Goal: Task Accomplishment & Management: Complete application form

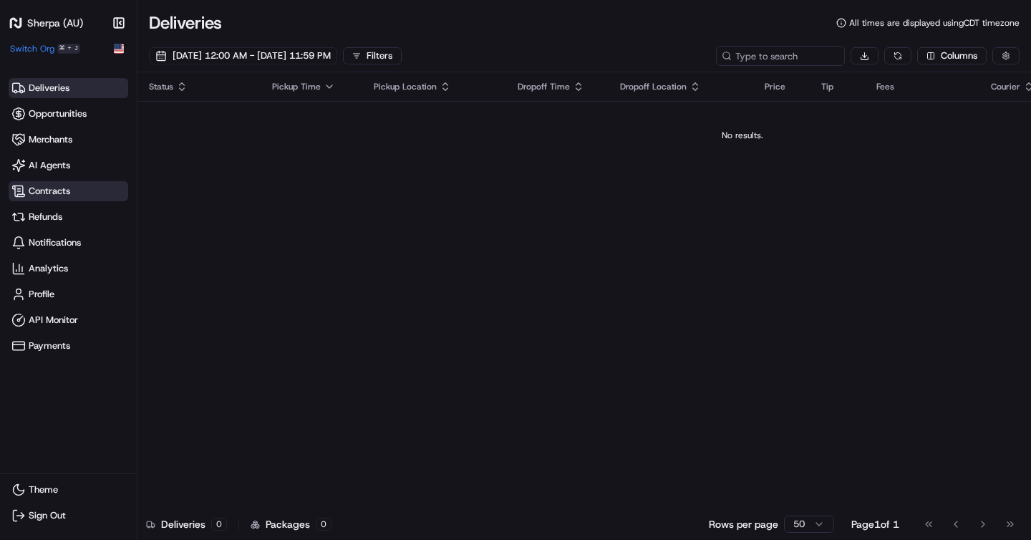
click at [89, 187] on span "Contracts" at bounding box center [68, 191] width 114 height 14
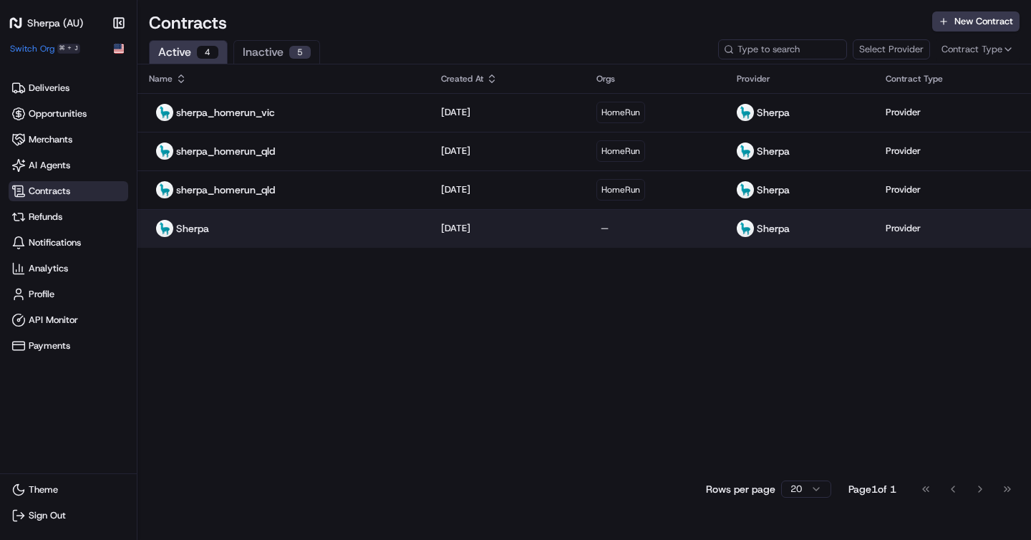
click at [333, 232] on div "Sherpa" at bounding box center [283, 228] width 269 height 17
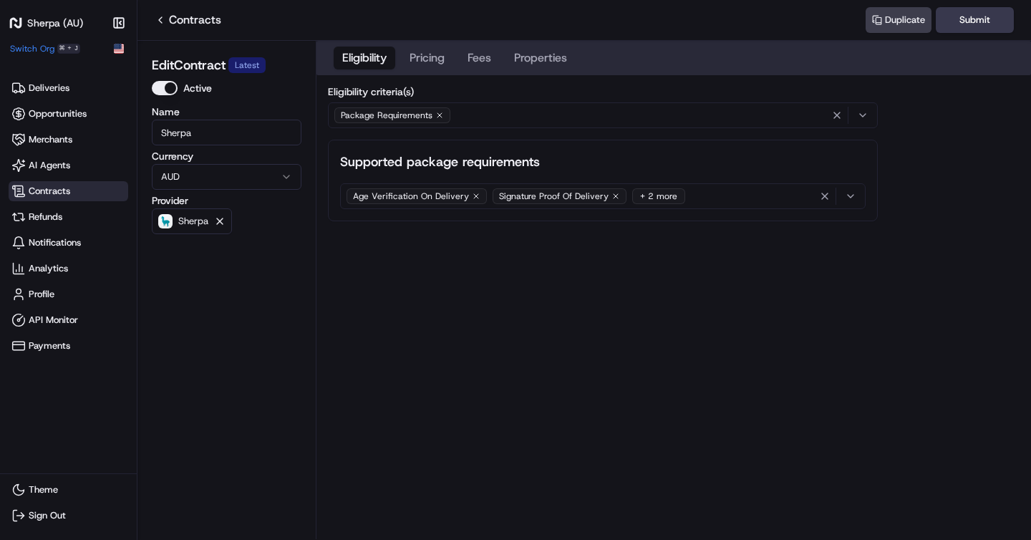
click at [109, 188] on span "Contracts" at bounding box center [68, 191] width 114 height 14
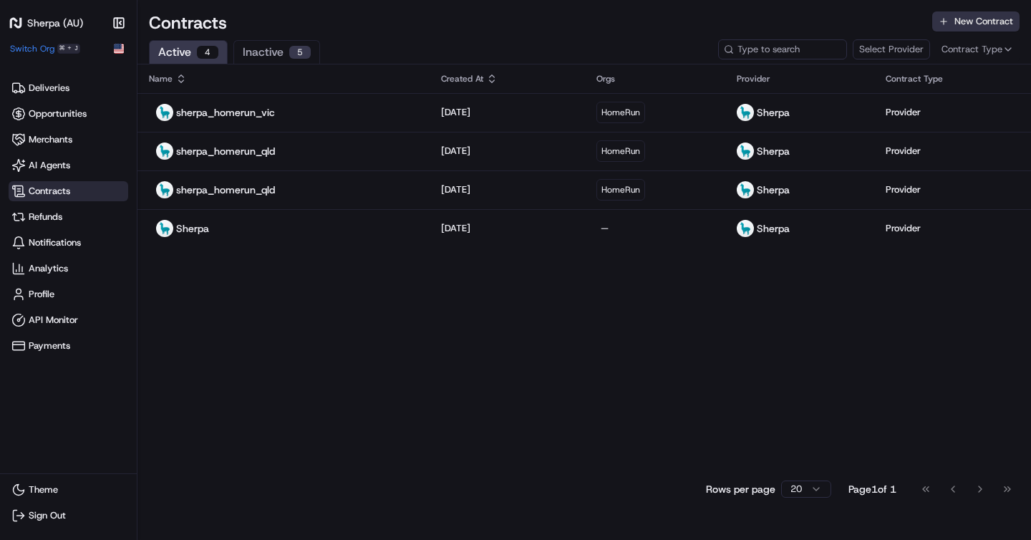
click at [969, 28] on button "New Contract" at bounding box center [975, 21] width 87 height 20
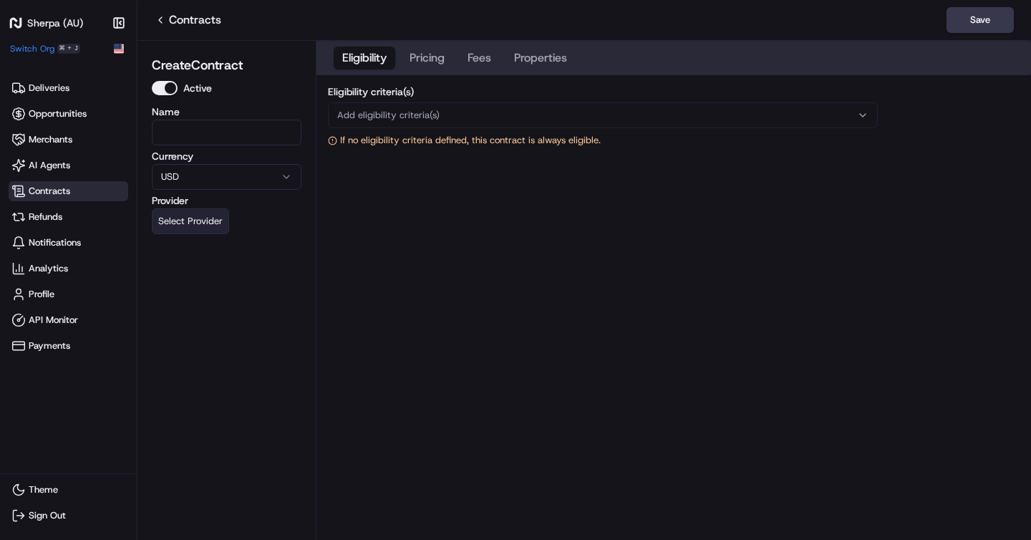
click at [189, 223] on button "Select Provider" at bounding box center [190, 221] width 77 height 26
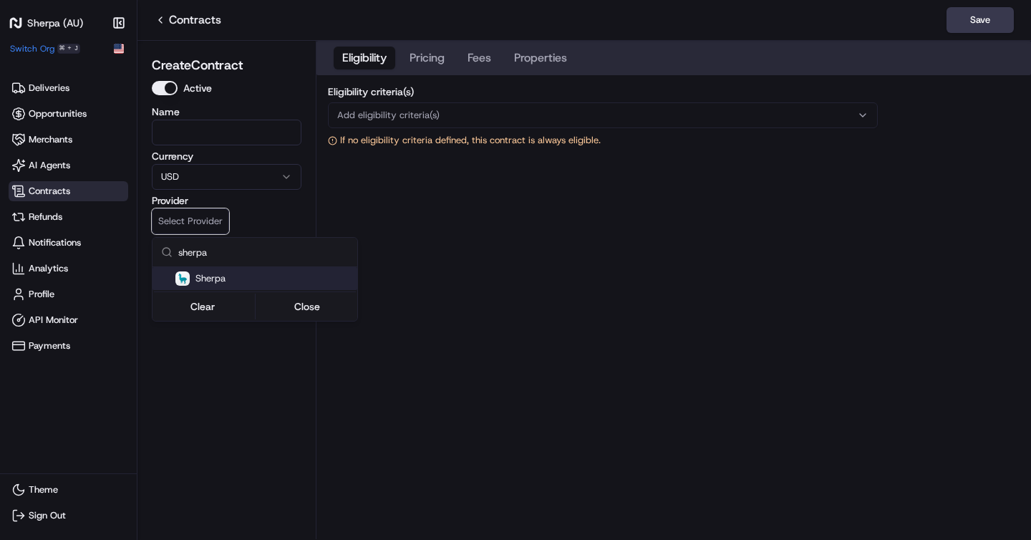
type input "sherpa"
click at [91, 183] on html "Sherpa (AU) Make sidebar auto shrink Switch Org ⌘ + J Deliveries Opportunities …" at bounding box center [515, 270] width 1031 height 540
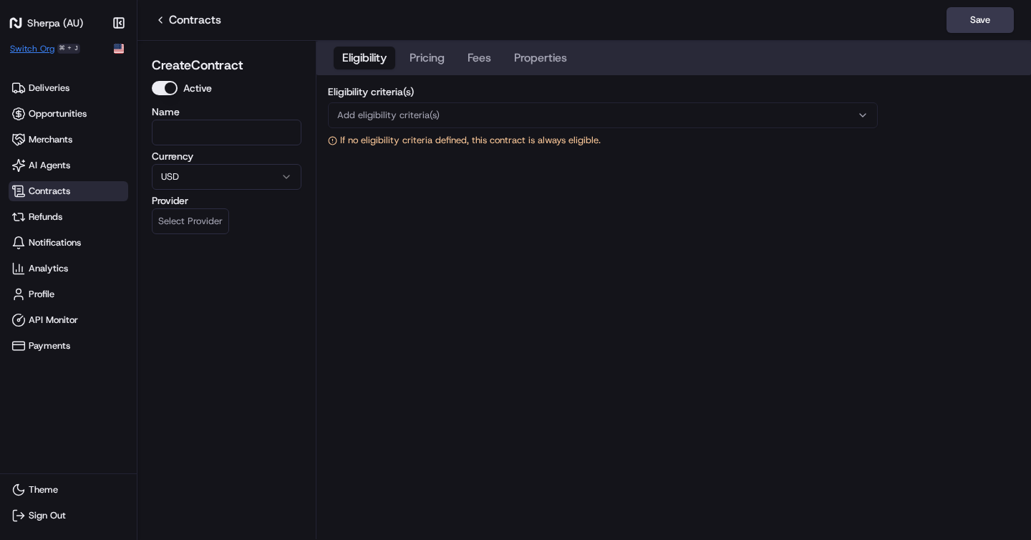
click at [44, 46] on span "Switch Org" at bounding box center [32, 48] width 44 height 11
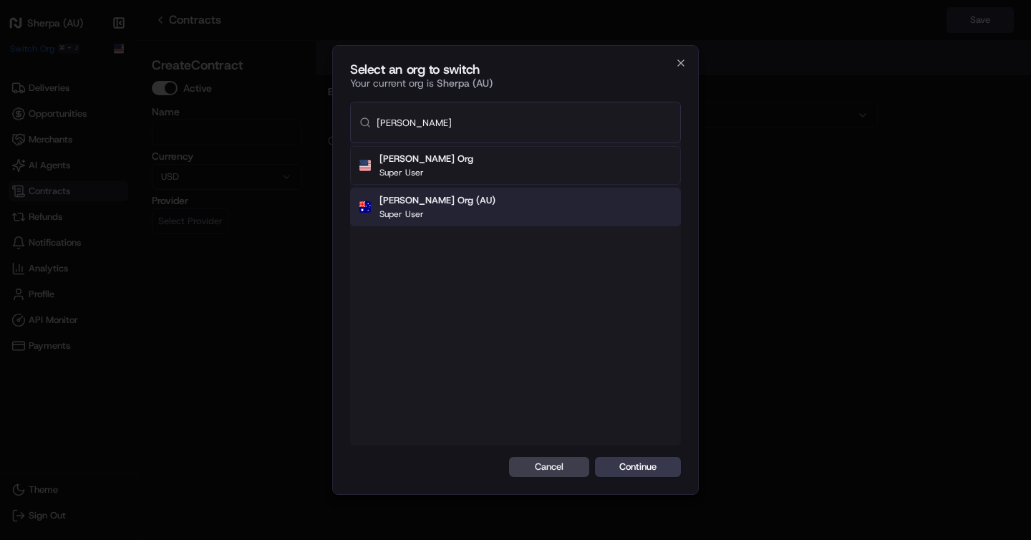
type input "[PERSON_NAME]"
click at [651, 468] on button "Continue" at bounding box center [638, 467] width 86 height 20
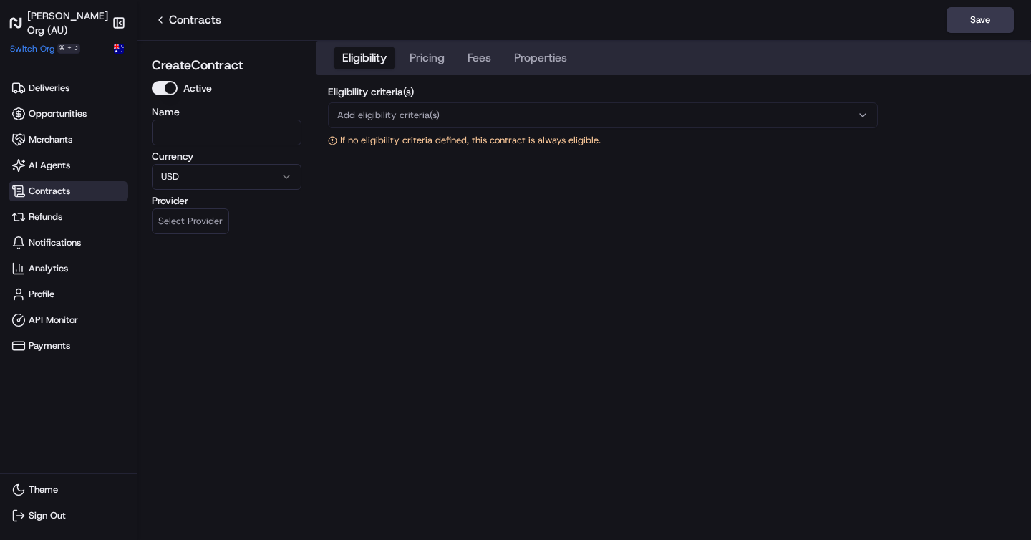
click at [70, 188] on span "Contracts" at bounding box center [68, 191] width 114 height 14
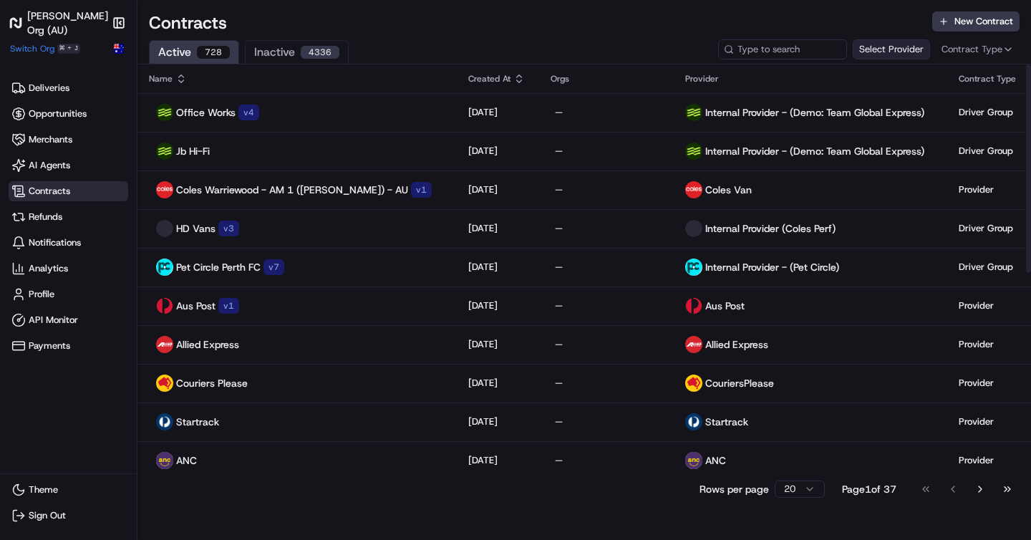
click at [922, 49] on button "Select Provider" at bounding box center [891, 49] width 77 height 20
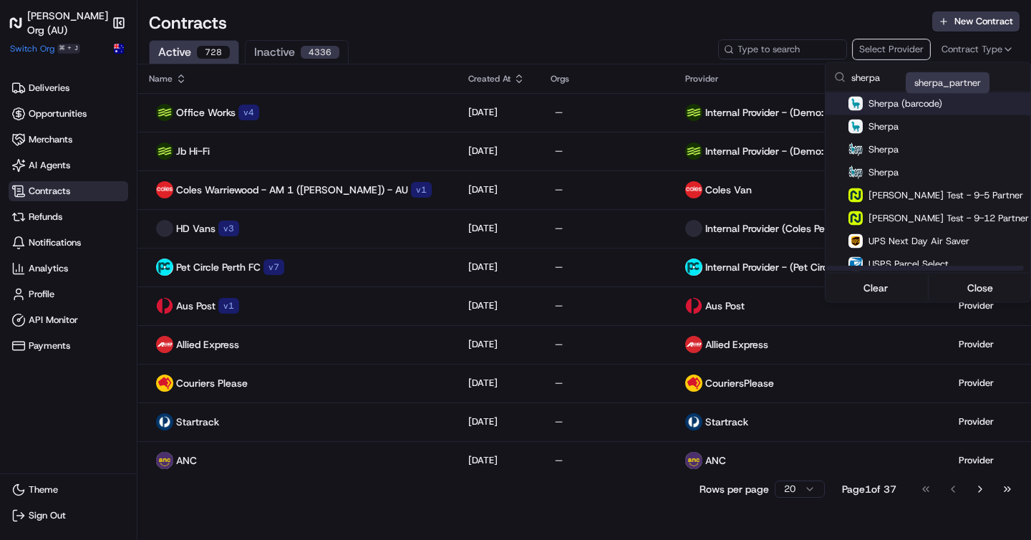
type input "sherpa"
click at [910, 105] on p "Sherpa (barcode)" at bounding box center [906, 102] width 74 height 11
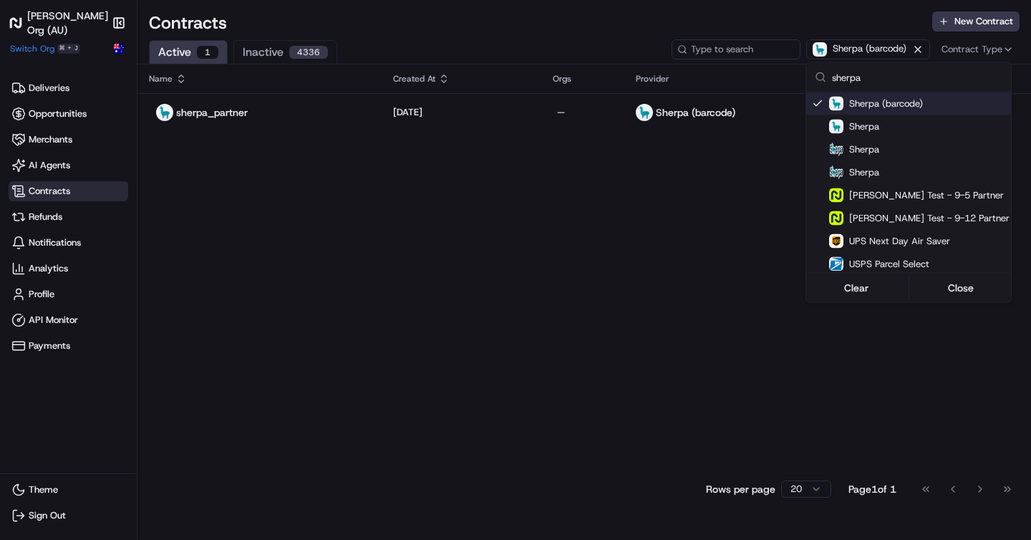
click at [327, 167] on html "[PERSON_NAME] Org (AU) Make sidebar auto shrink Switch Org ⌘ + J Deliveries Opp…" at bounding box center [515, 270] width 1031 height 540
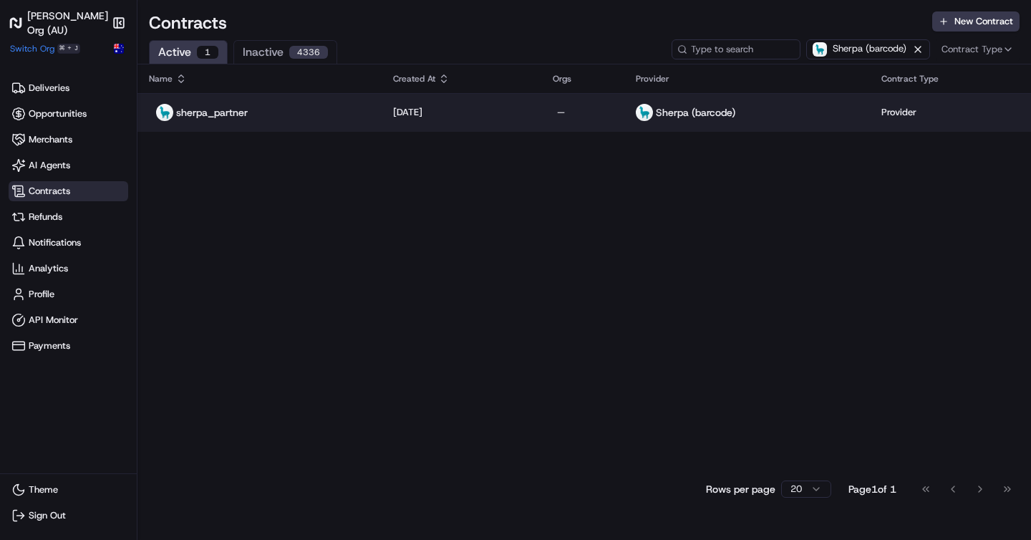
click at [289, 109] on div "sherpa_partner" at bounding box center [259, 112] width 221 height 17
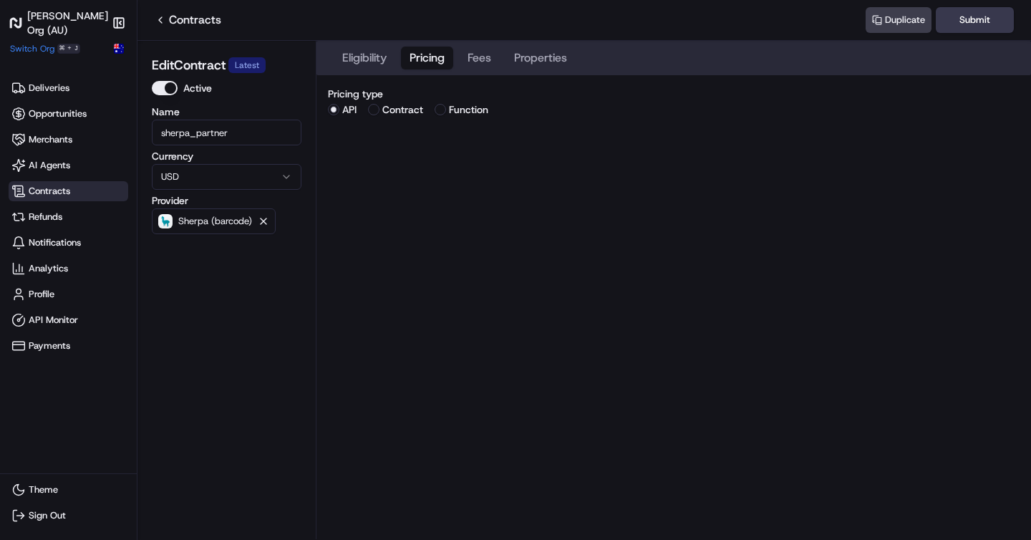
click at [425, 59] on button "Pricing" at bounding box center [427, 58] width 52 height 23
click at [472, 59] on button "Fees" at bounding box center [479, 58] width 41 height 23
click at [539, 59] on button "Properties" at bounding box center [541, 58] width 70 height 23
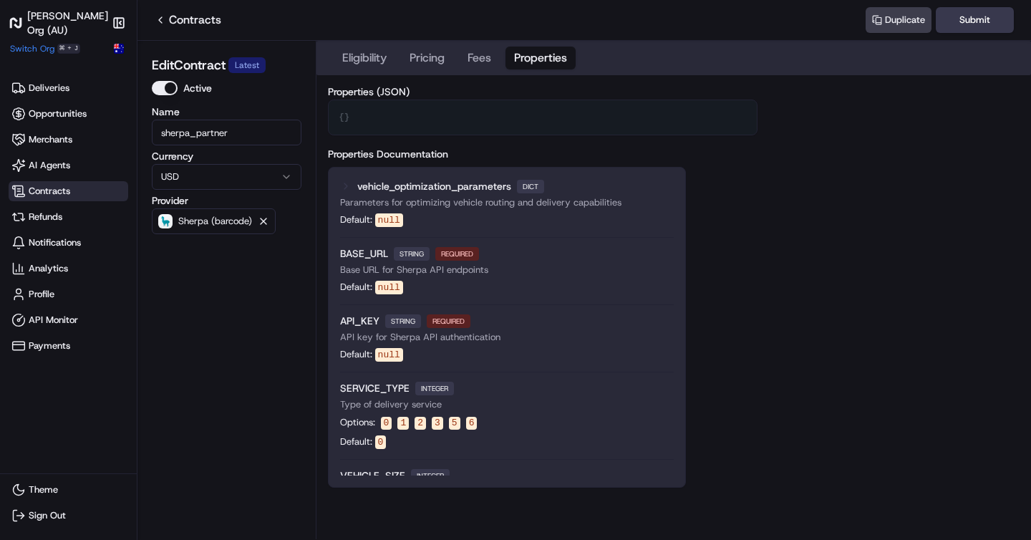
click at [339, 57] on button "Eligibility" at bounding box center [365, 58] width 62 height 23
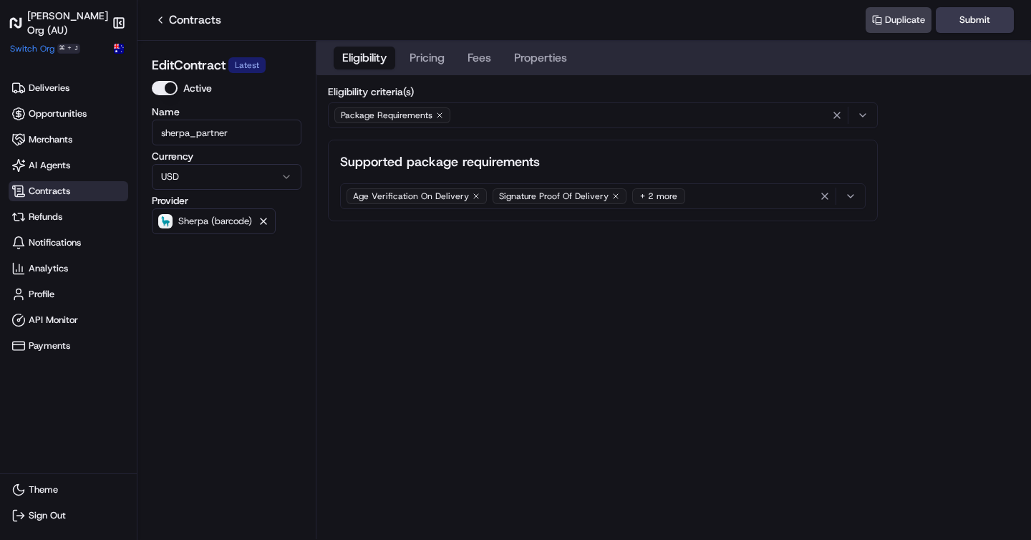
click at [235, 329] on div "Edit Contract Latest Active Name sherpa_partner Currency USD Provider Sherpa (b…" at bounding box center [226, 294] width 161 height 490
click at [708, 201] on div "Age Verification On Delivery Signature Proof Of Delivery + 2 more" at bounding box center [603, 195] width 518 height 21
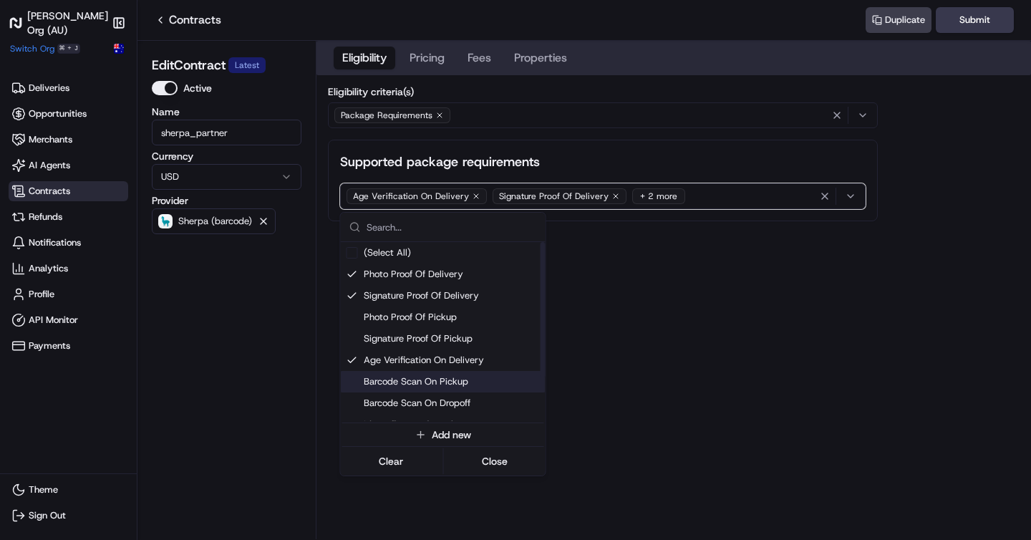
click at [415, 387] on span "Barcode Scan On Pickup" at bounding box center [452, 381] width 176 height 13
click at [693, 354] on html "[PERSON_NAME] Org (AU) Make sidebar auto shrink Switch Org ⌘ + J Deliveries Opp…" at bounding box center [515, 270] width 1031 height 540
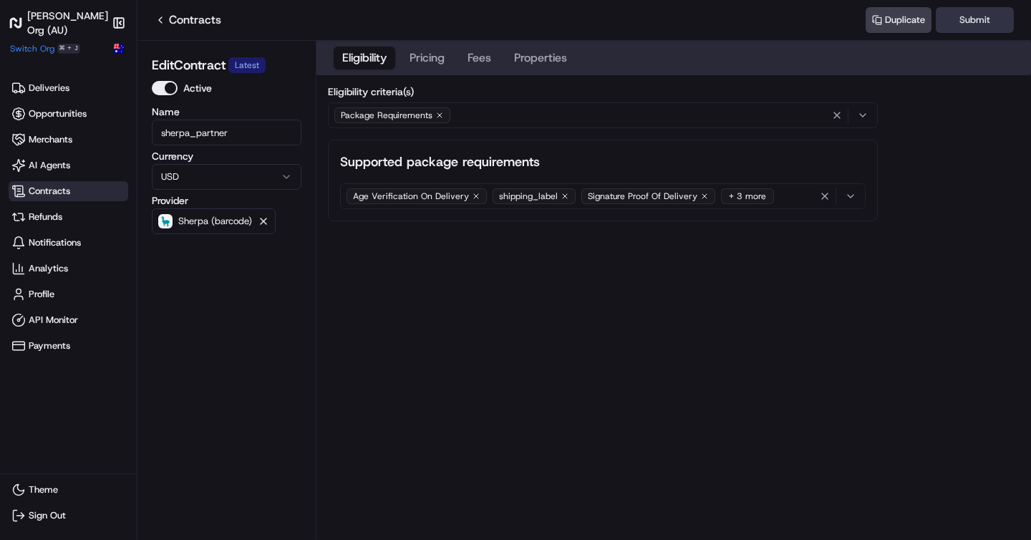
click at [985, 26] on button "Submit" at bounding box center [975, 20] width 78 height 26
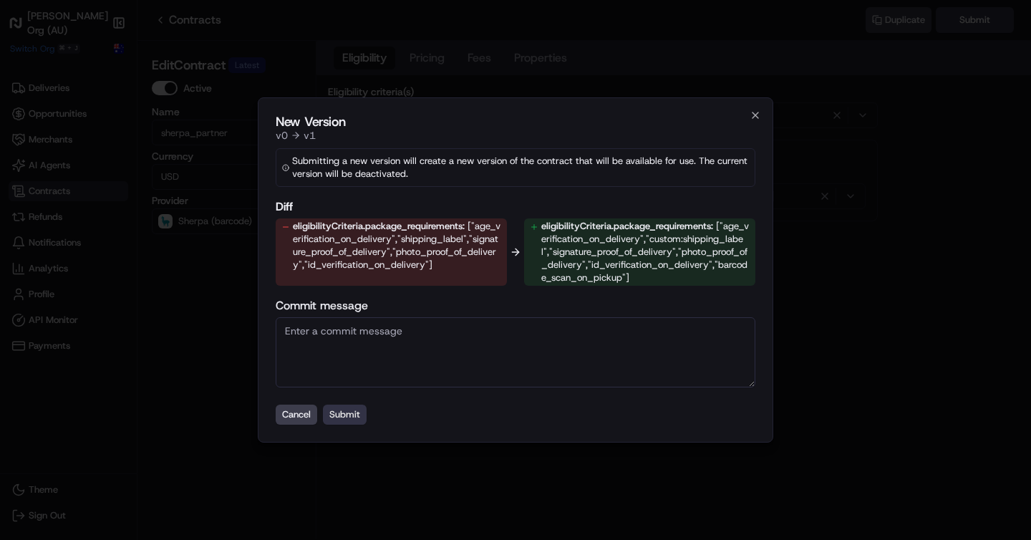
click at [329, 411] on button "Submit" at bounding box center [345, 415] width 44 height 20
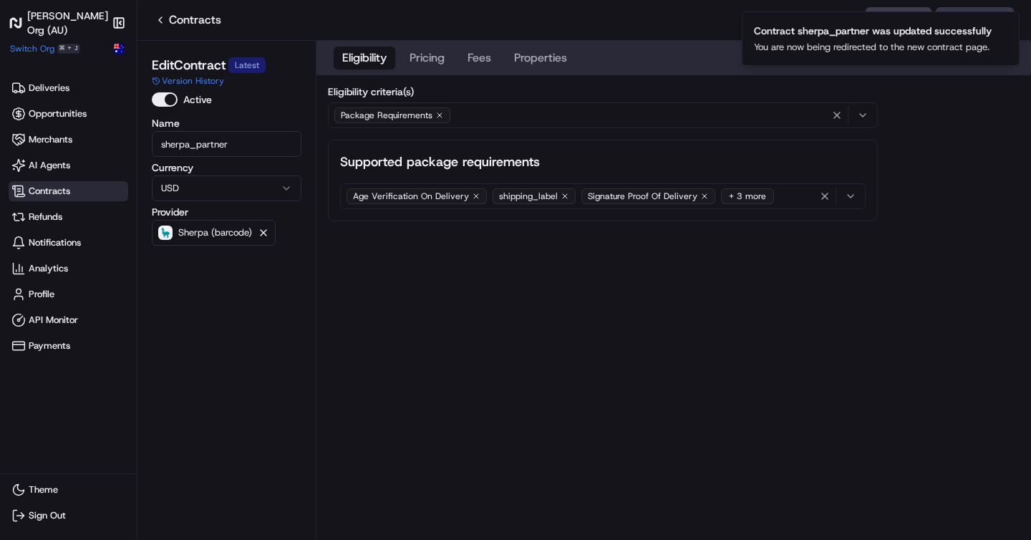
click at [516, 359] on div "Eligibility Pricing Fees Properties Eligibility criteria(s) Package Requirement…" at bounding box center [674, 290] width 715 height 498
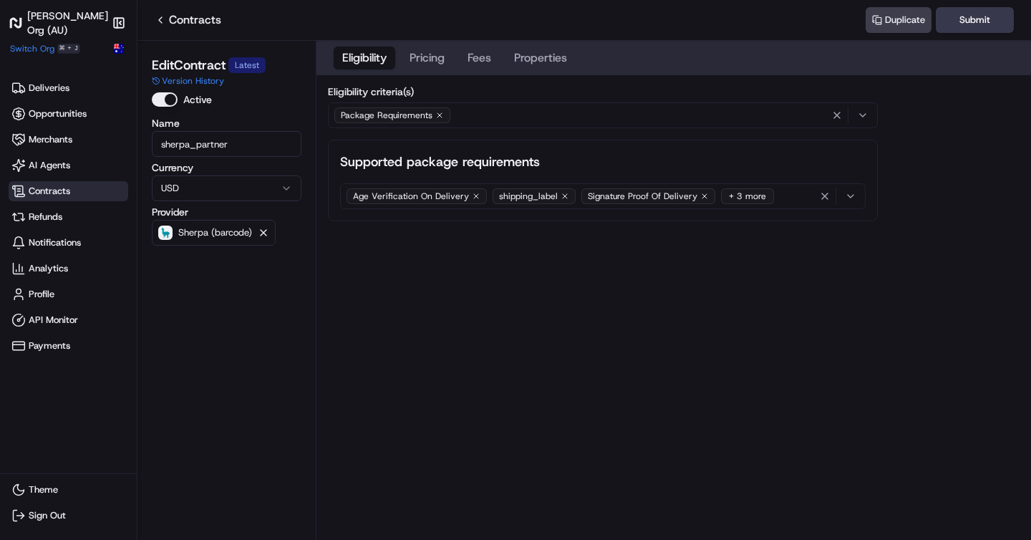
click at [786, 196] on div "Age Verification On Delivery shipping_label Signature Proof Of Delivery + 3 more" at bounding box center [603, 195] width 518 height 21
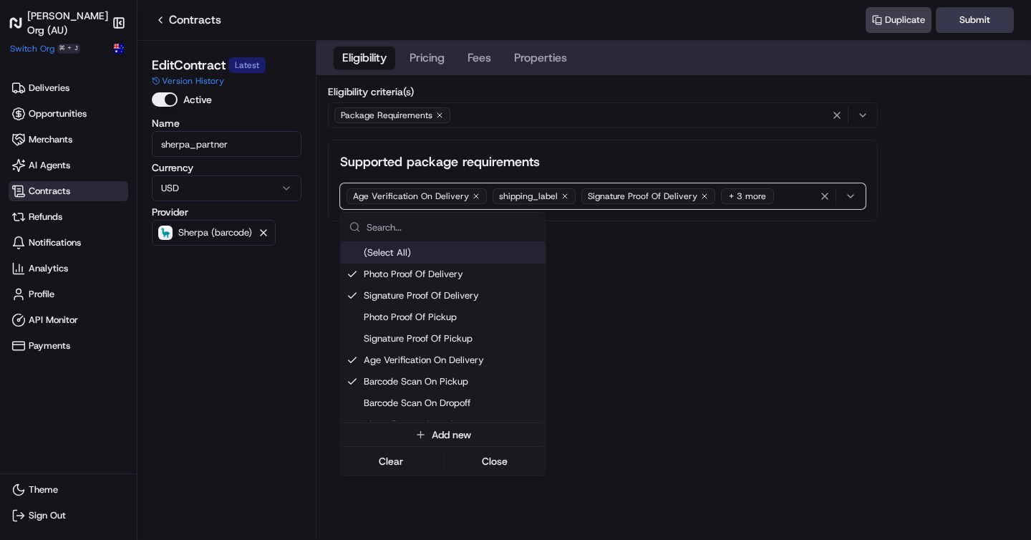
click at [740, 272] on html "[PERSON_NAME] Org (AU) Make sidebar auto shrink Switch Org ⌘ + J Deliveries Opp…" at bounding box center [515, 270] width 1031 height 540
